Goal: Task Accomplishment & Management: Manage account settings

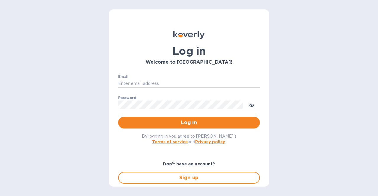
click at [159, 83] on input "Email" at bounding box center [189, 83] width 142 height 9
type input "[EMAIL_ADDRESS][DOMAIN_NAME]"
click at [118, 117] on button "Log in" at bounding box center [189, 123] width 142 height 12
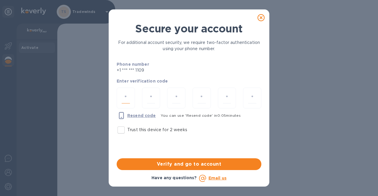
click at [126, 100] on input "number" at bounding box center [126, 98] width 8 height 11
type input "1"
type input "4"
type input "9"
type input "5"
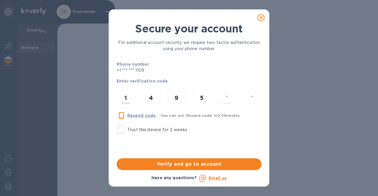
type input "6"
type input "5"
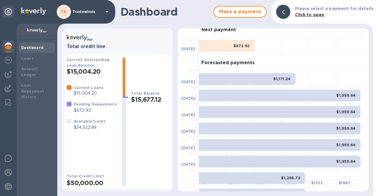
scroll to position [1, 0]
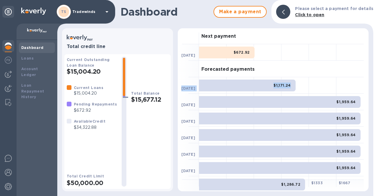
drag, startPoint x: 368, startPoint y: 73, endPoint x: 367, endPoint y: 89, distance: 16.0
click at [367, 89] on div "Next payment Aug 19 $672.92 Forecasted payments Aug 26 $1,171.24 Sep 2 $1,959.6…" at bounding box center [272, 110] width 195 height 168
click at [343, 65] on div "Forecasted payments" at bounding box center [281, 69] width 165 height 17
click at [8, 73] on img at bounding box center [8, 74] width 7 height 7
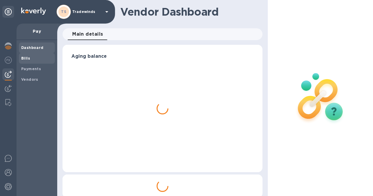
click at [26, 58] on b "Bills" at bounding box center [25, 58] width 9 height 4
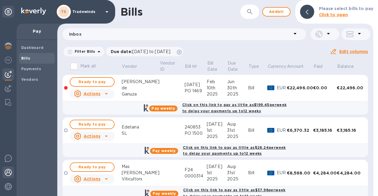
click at [9, 174] on img at bounding box center [8, 172] width 7 height 7
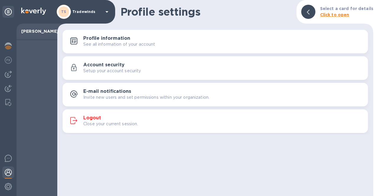
click at [88, 120] on h3 "Logout" at bounding box center [92, 118] width 18 height 6
